Goal: Task Accomplishment & Management: Manage account settings

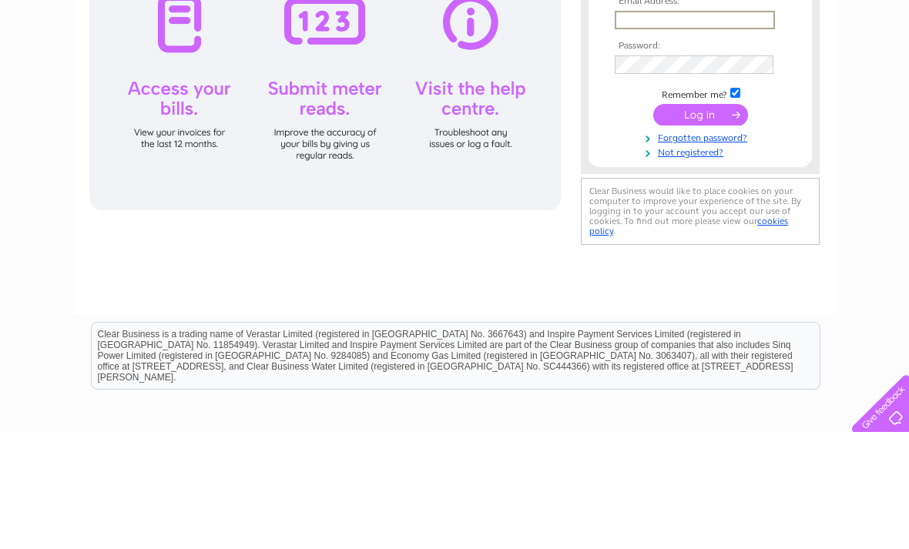
type input "[EMAIL_ADDRESS][DOMAIN_NAME]"
click at [700, 232] on input "submit" at bounding box center [700, 231] width 95 height 22
click at [714, 233] on input "submit" at bounding box center [700, 230] width 95 height 22
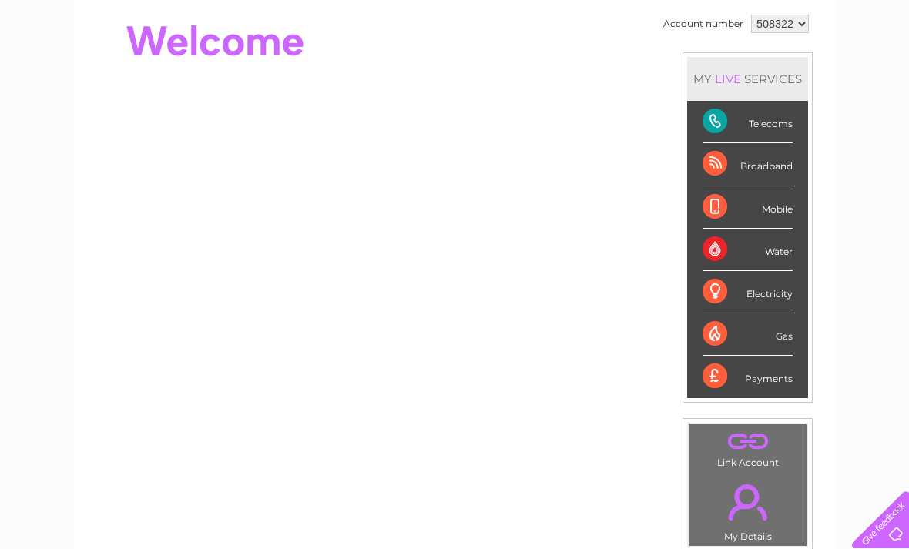
scroll to position [114, 0]
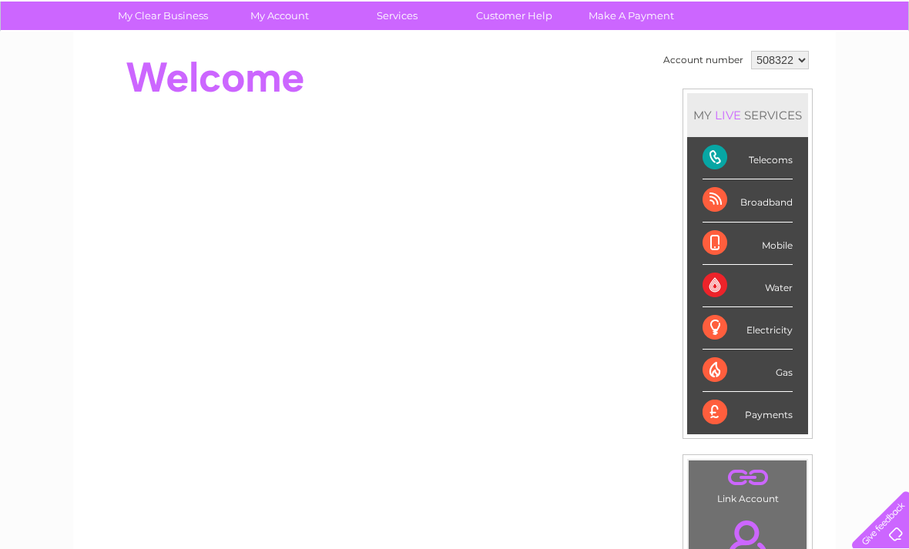
click at [784, 159] on div "Telecoms" at bounding box center [747, 158] width 90 height 42
click at [779, 158] on div "Telecoms" at bounding box center [747, 158] width 90 height 42
click at [732, 160] on div "Telecoms" at bounding box center [747, 158] width 90 height 42
click at [778, 415] on div "Payments" at bounding box center [747, 413] width 90 height 42
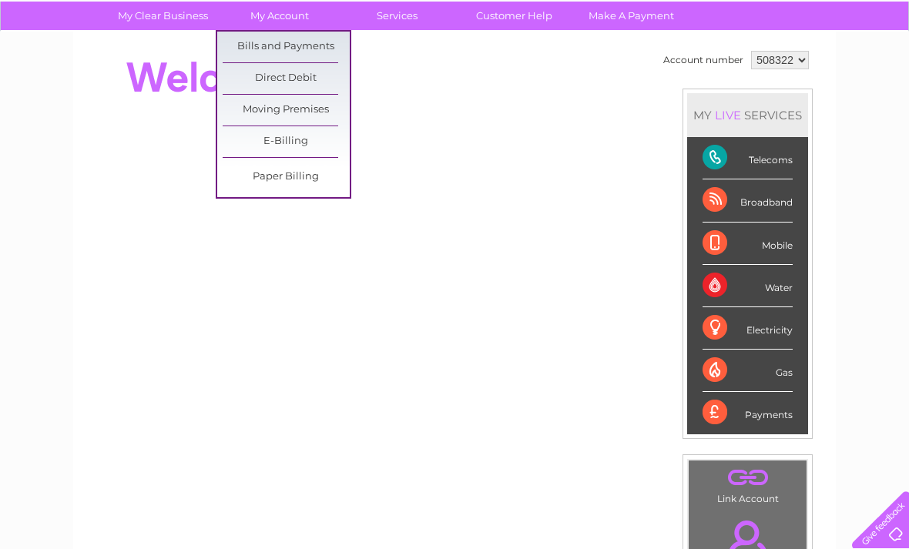
click at [314, 38] on link "Bills and Payments" at bounding box center [286, 47] width 127 height 31
click at [291, 47] on link "Bills and Payments" at bounding box center [286, 47] width 127 height 31
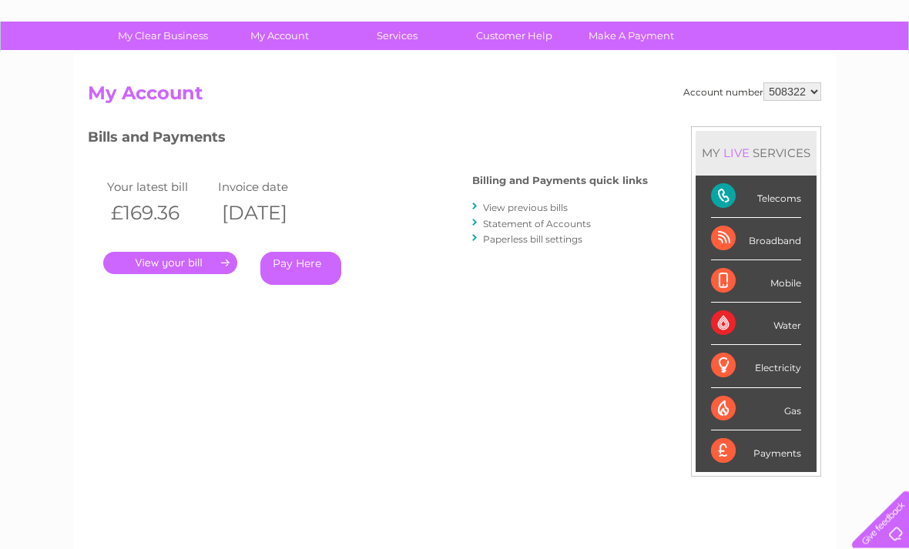
scroll to position [99, 0]
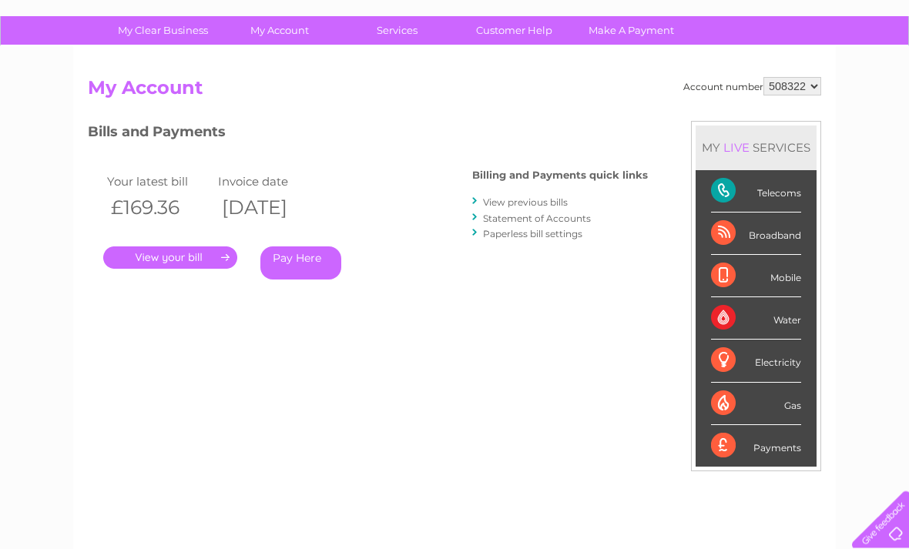
click at [306, 257] on link "Pay Here" at bounding box center [300, 263] width 81 height 33
click at [309, 247] on link "Pay Here" at bounding box center [300, 263] width 81 height 33
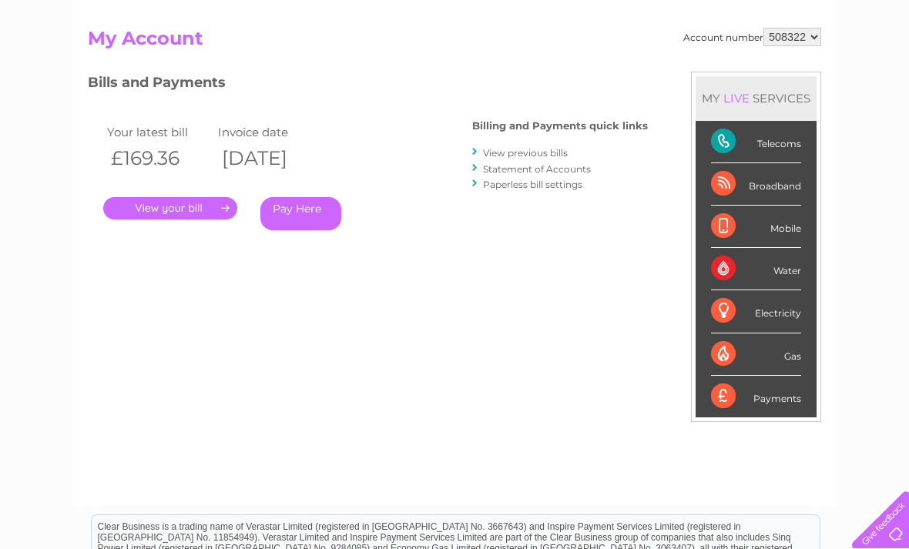
click at [192, 205] on link "." at bounding box center [170, 208] width 134 height 22
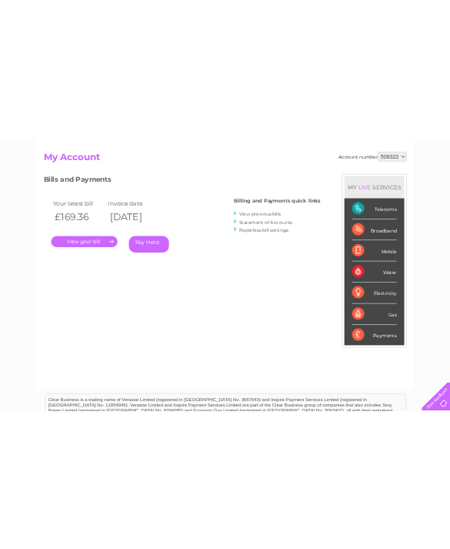
scroll to position [0, 1]
